Goal: Information Seeking & Learning: Learn about a topic

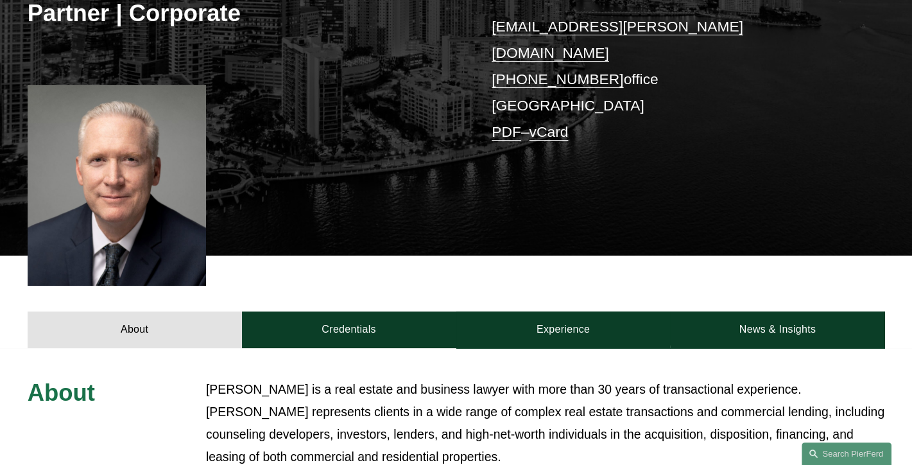
scroll to position [321, 0]
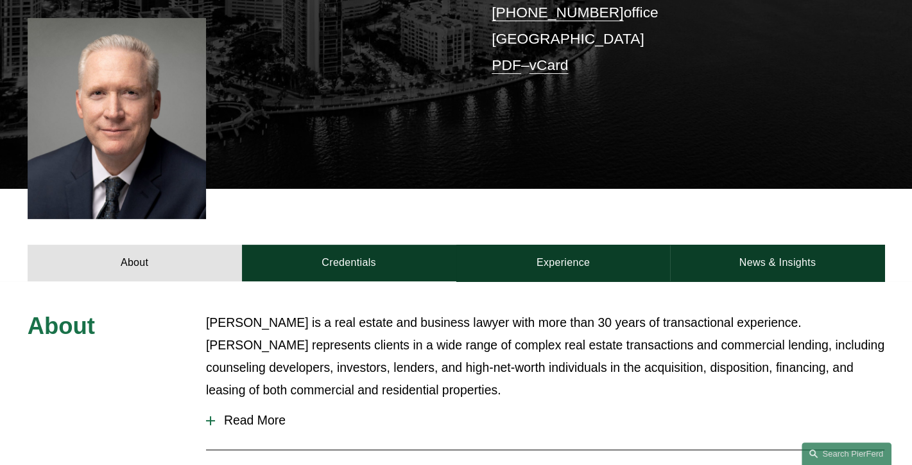
click at [284, 413] on span "Read More" at bounding box center [549, 420] width 669 height 15
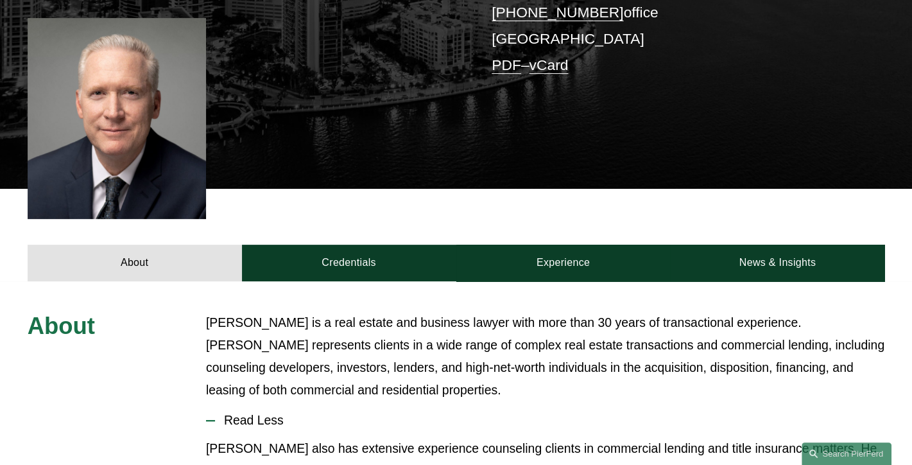
scroll to position [193, 0]
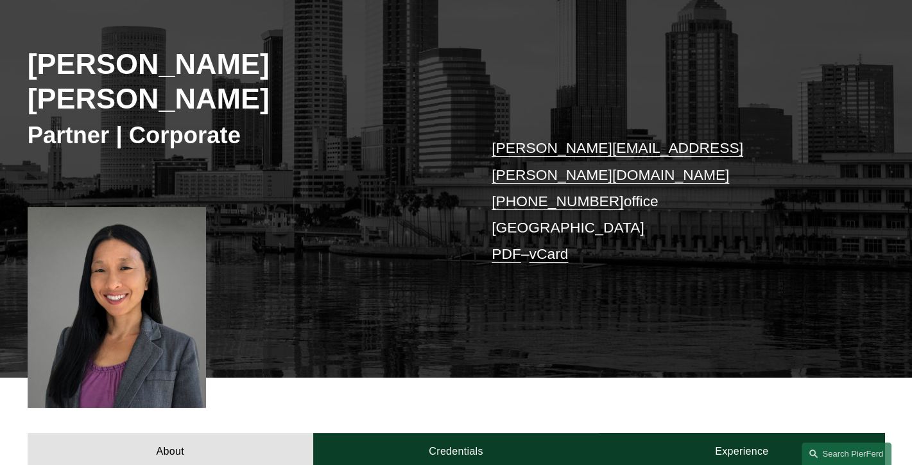
scroll to position [128, 0]
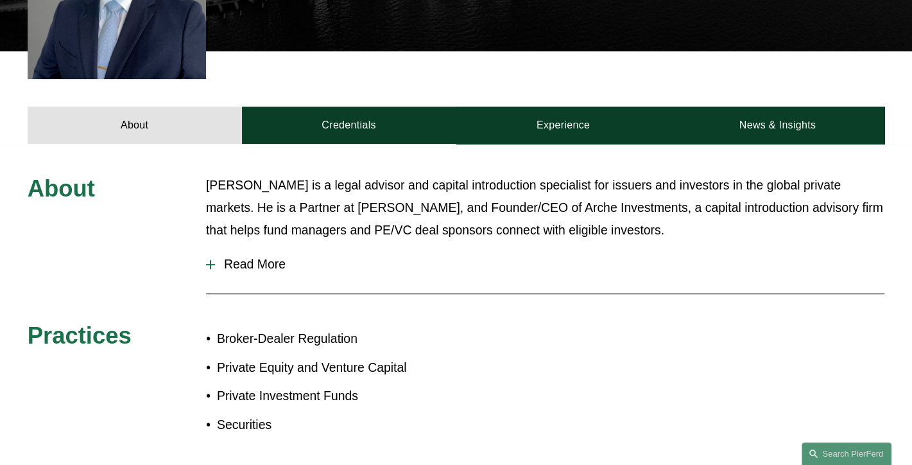
scroll to position [449, 0]
